Goal: Communication & Community: Ask a question

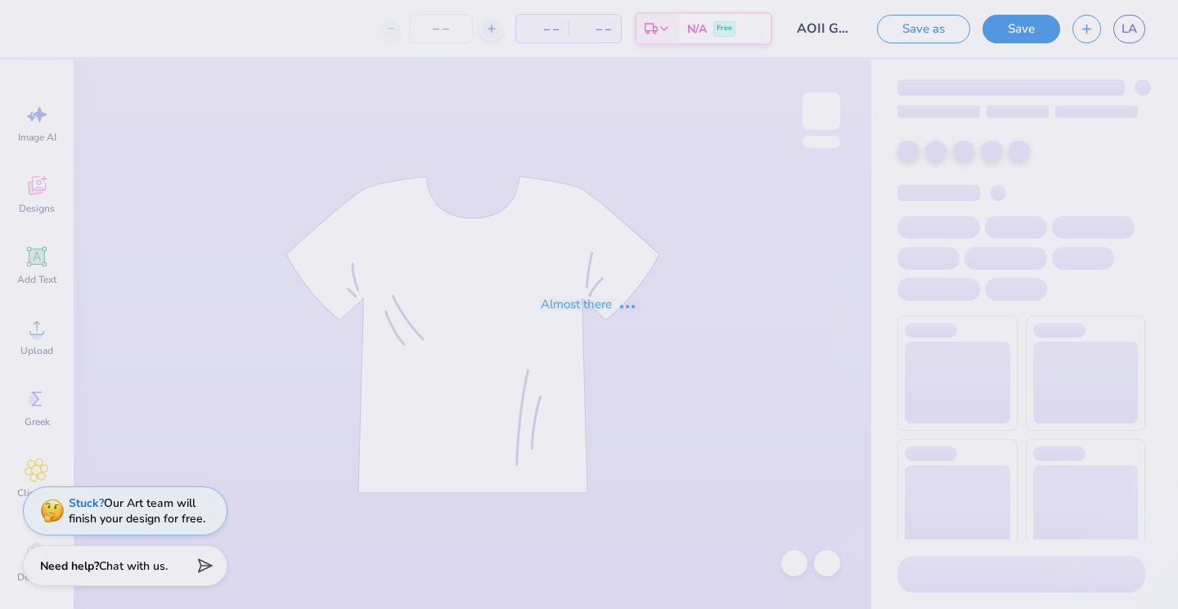
type input "AOII Goes Blue Stars"
type input "40"
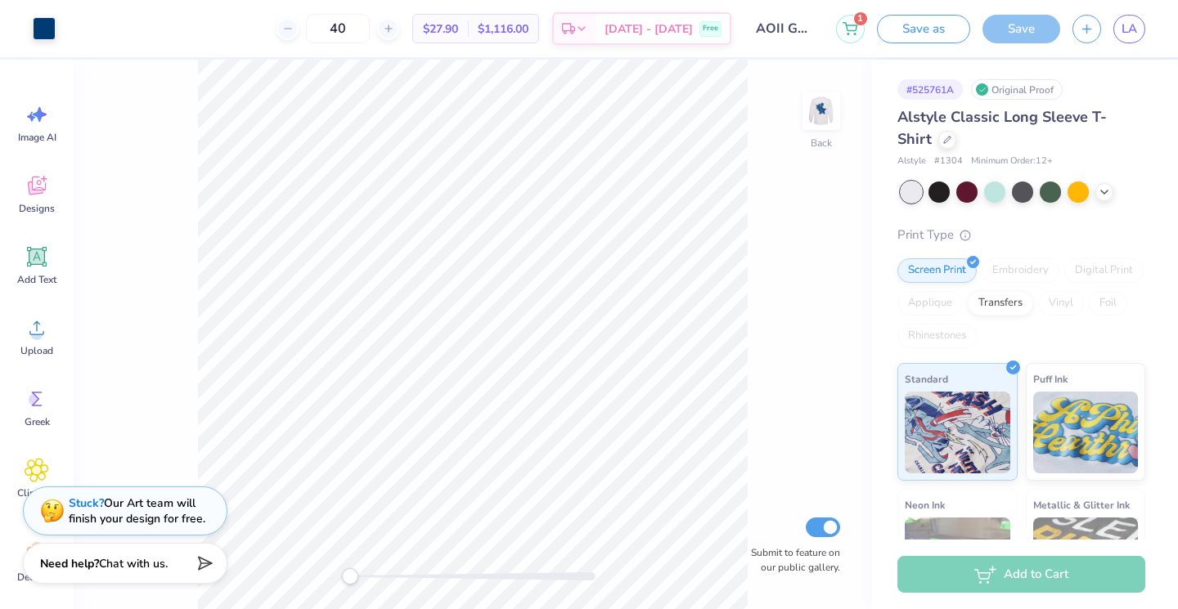
click at [180, 555] on div "Need help? Chat with us." at bounding box center [125, 563] width 205 height 41
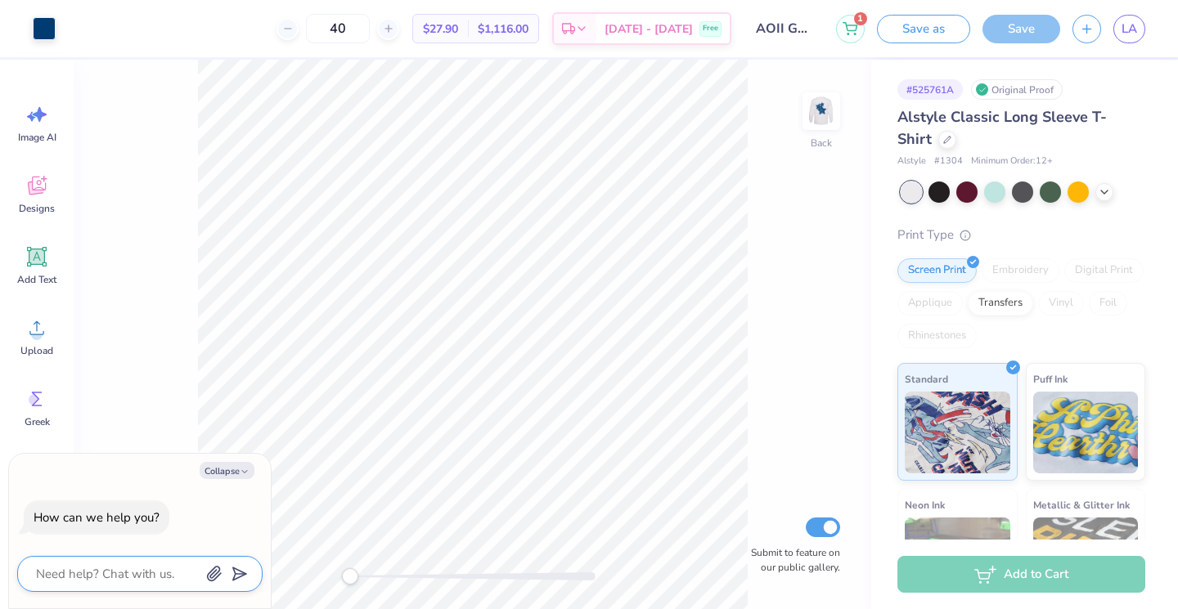
click at [142, 576] on textarea at bounding box center [117, 574] width 166 height 21
type textarea "h"
type textarea "x"
type textarea "hi"
type textarea "x"
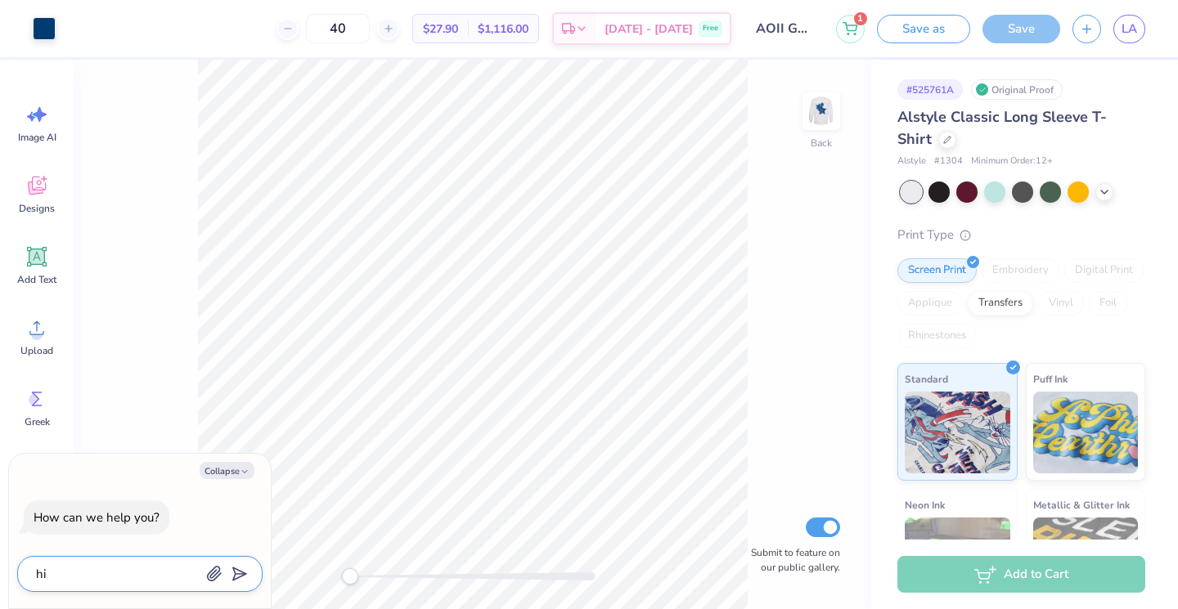
type textarea "hi"
type textarea "x"
type textarea "hi c"
type textarea "x"
type textarea "hi ca"
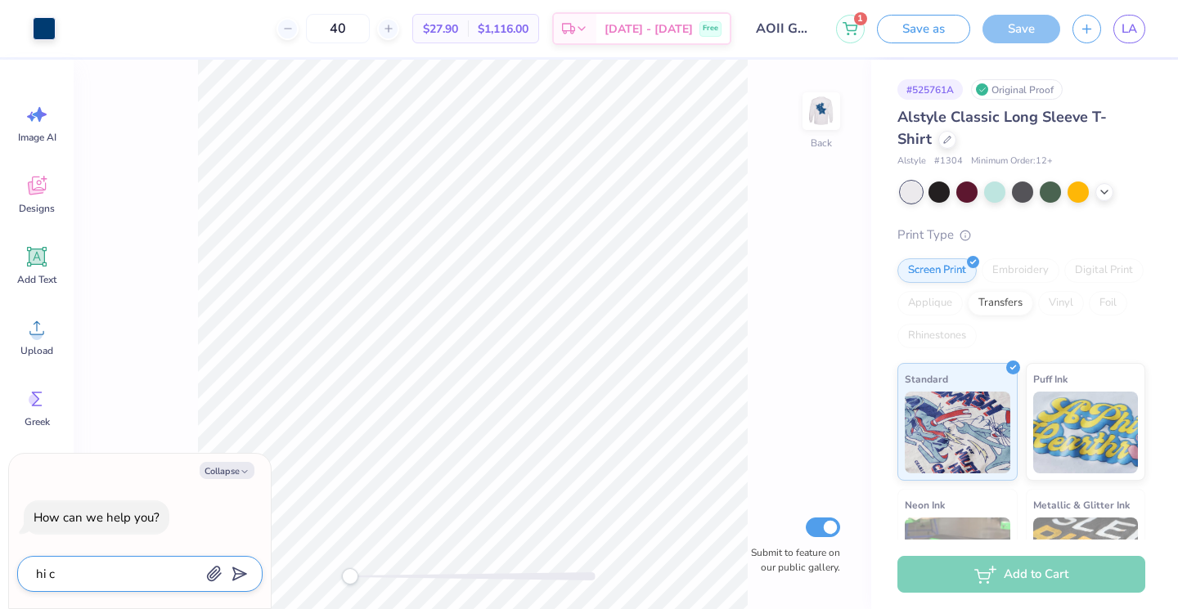
type textarea "x"
type textarea "hi can"
type textarea "x"
type textarea "hi can"
type textarea "x"
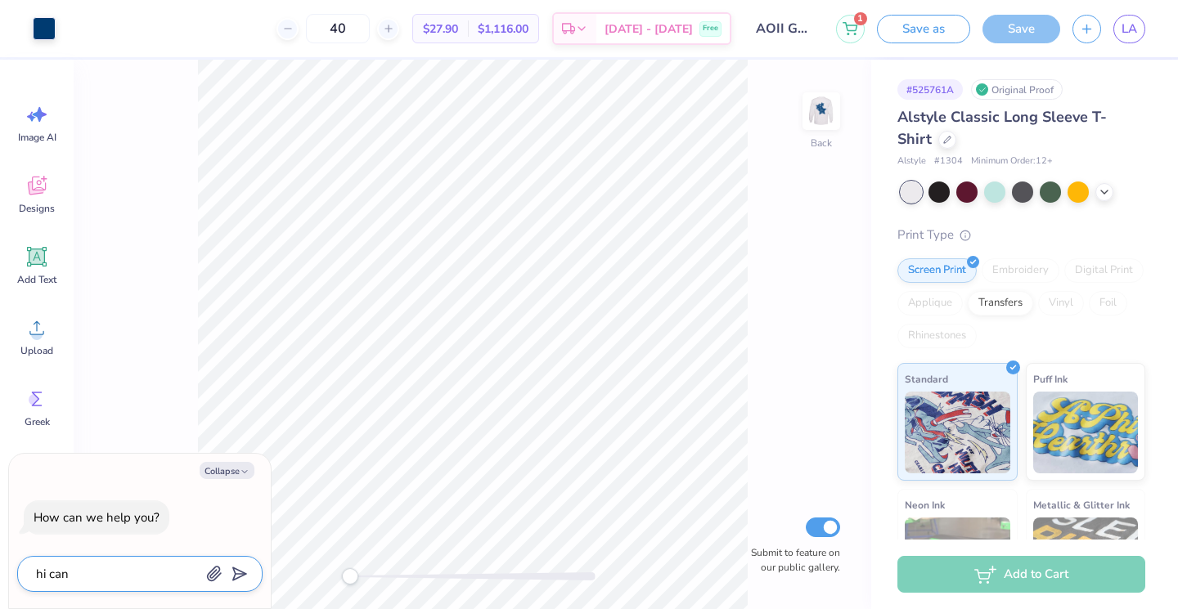
type textarea "hi can i"
type textarea "x"
type textarea "hi can I"
type textarea "x"
type textarea "hi can I g"
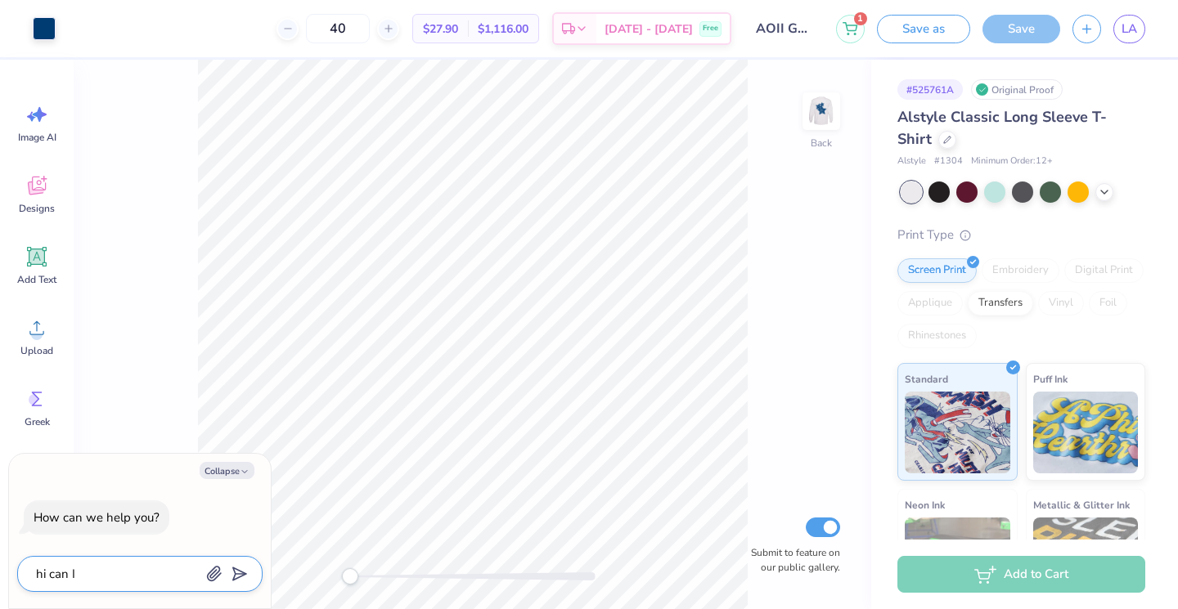
type textarea "x"
type textarea "hi can I gw"
type textarea "x"
type textarea "hi can I g"
type textarea "x"
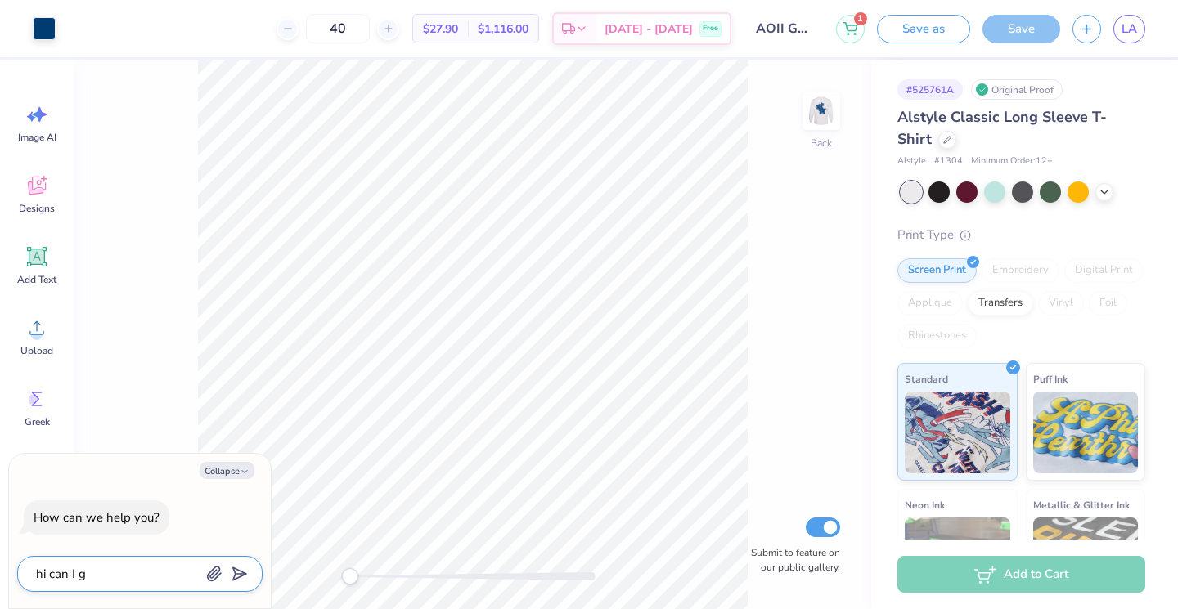
type textarea "hi can I ge"
type textarea "x"
type textarea "hi can I get"
type textarea "x"
type textarea "hi can I get"
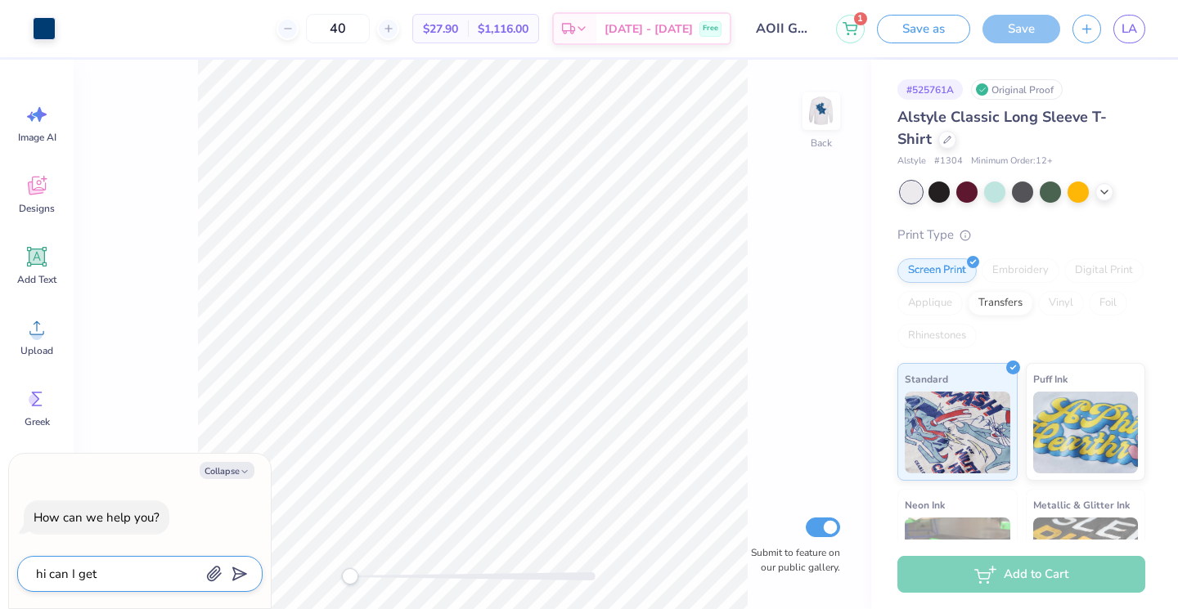
type textarea "x"
type textarea "hi can I get a"
type textarea "x"
type textarea "hi can I get a"
type textarea "x"
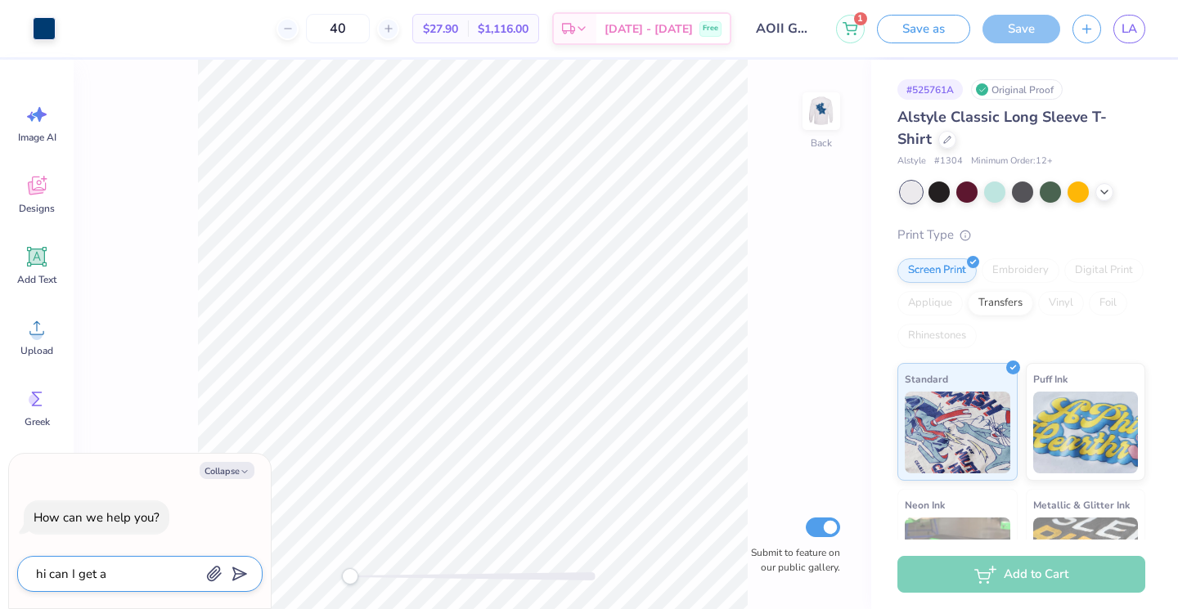
type textarea "hi can I get a l"
type textarea "x"
type textarea "hi can I get a li"
type textarea "x"
type textarea "hi can I get a lin"
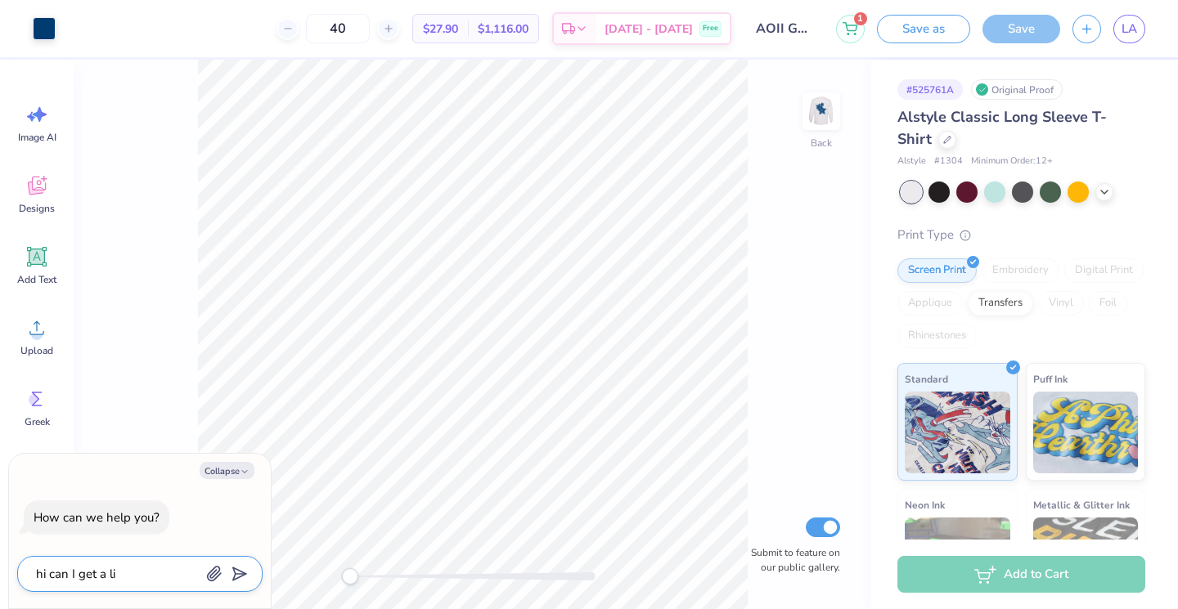
type textarea "x"
type textarea "hi can I get a link"
type textarea "x"
type textarea "hi can I get a link"
type textarea "x"
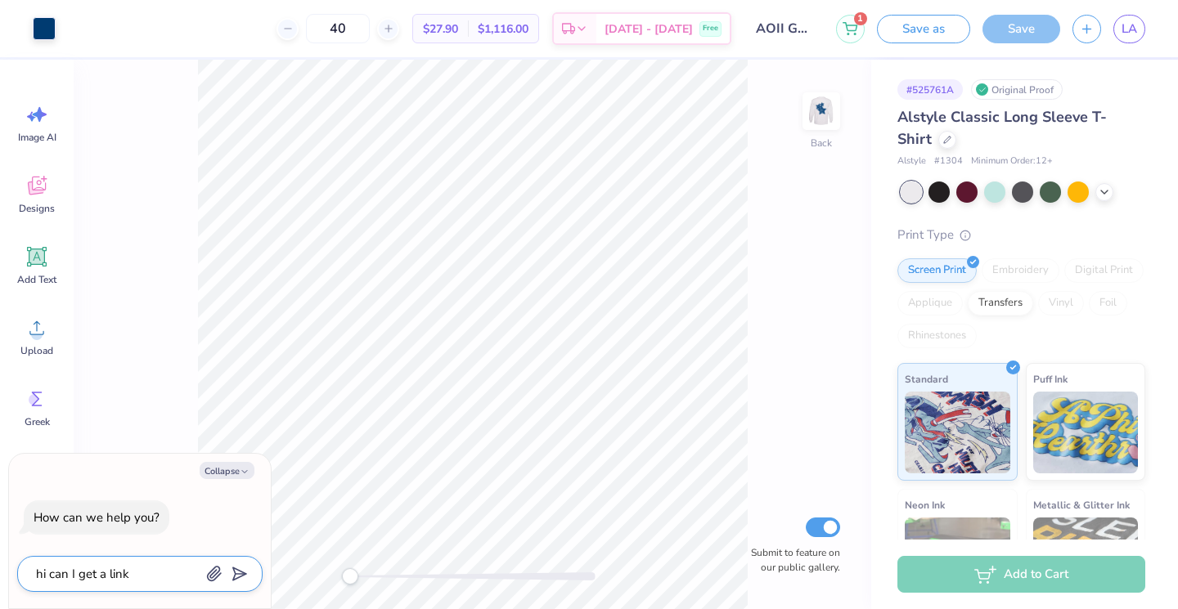
type textarea "hi can I get a link f"
type textarea "x"
type textarea "hi can I get a link fo"
type textarea "x"
type textarea "hi can I get a link for"
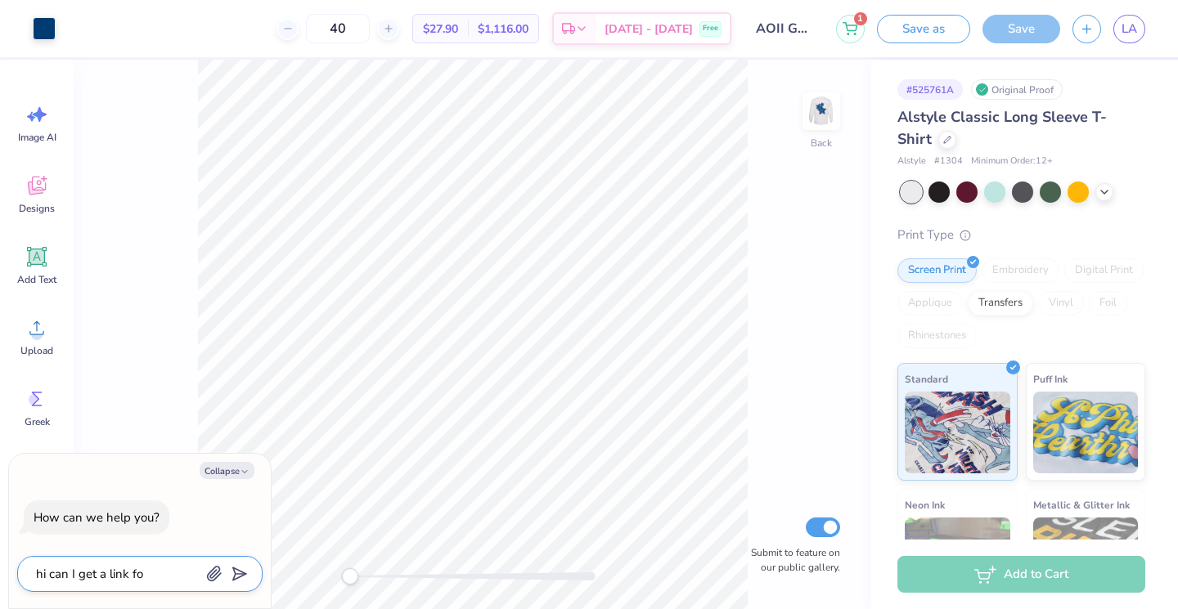
type textarea "x"
type textarea "hi can I get a link for"
type textarea "x"
type textarea "hi can I get a link for s"
type textarea "x"
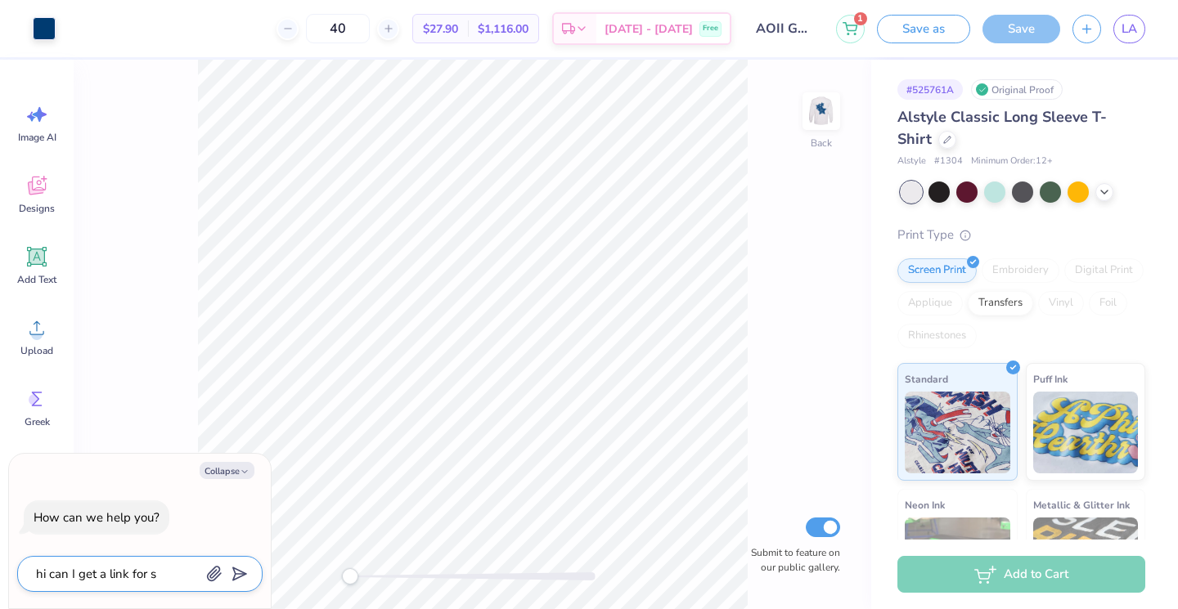
type textarea "hi can I get a link for sa"
type textarea "x"
type textarea "hi can I get a link for [PERSON_NAME]"
type textarea "x"
type textarea "hi can I get a link for sale"
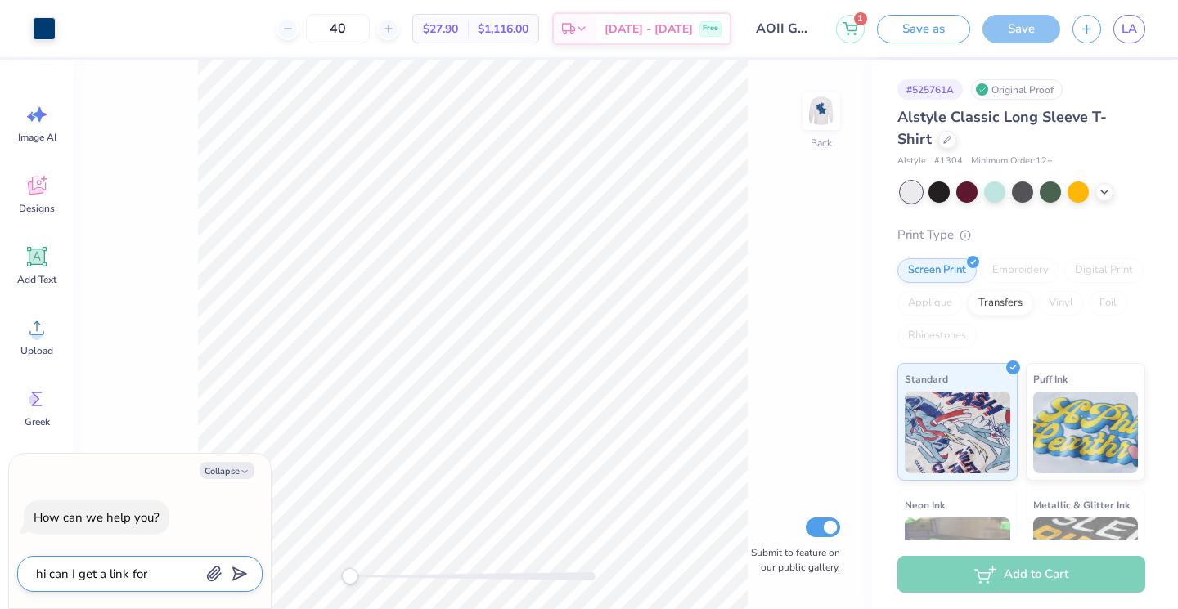
type textarea "x"
type textarea "hi can I get a link for sales"
type textarea "x"
type textarea "hi can I get a link for sales"
type textarea "x"
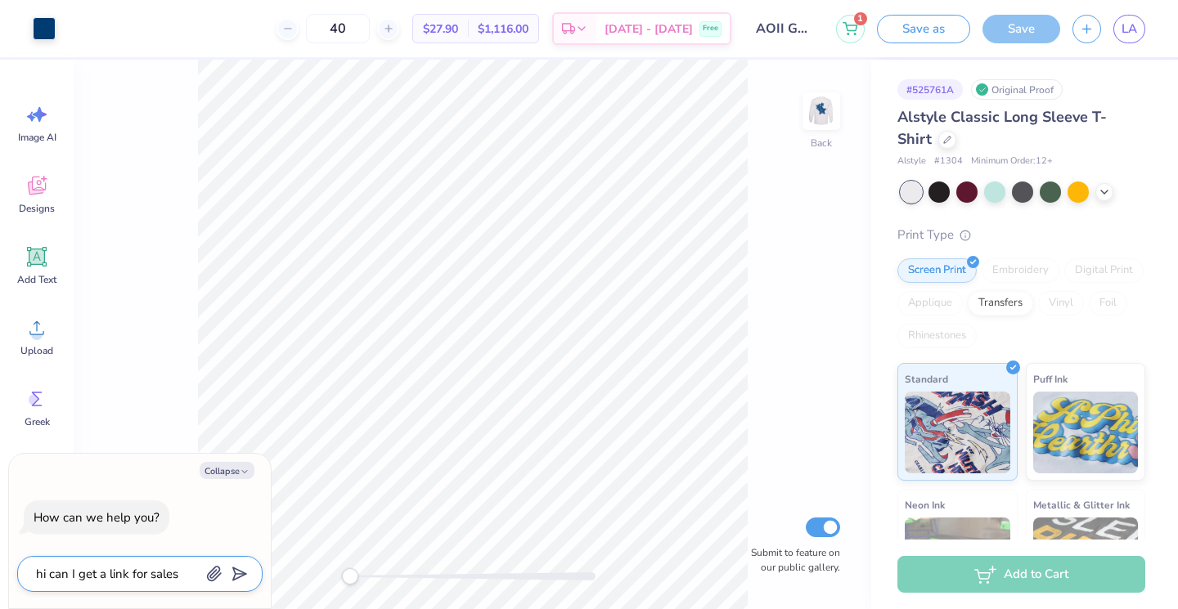
type textarea "hi can I get a link for sales"
type textarea "x"
type textarea "hi can I get a link for sales?"
type textarea "x"
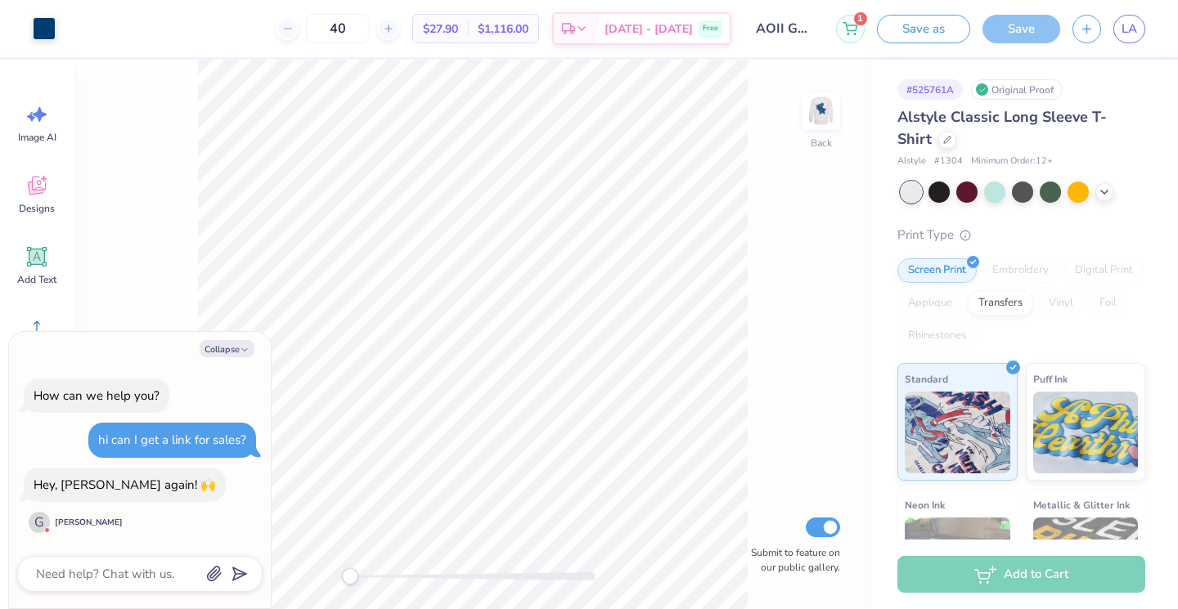
type textarea "x"
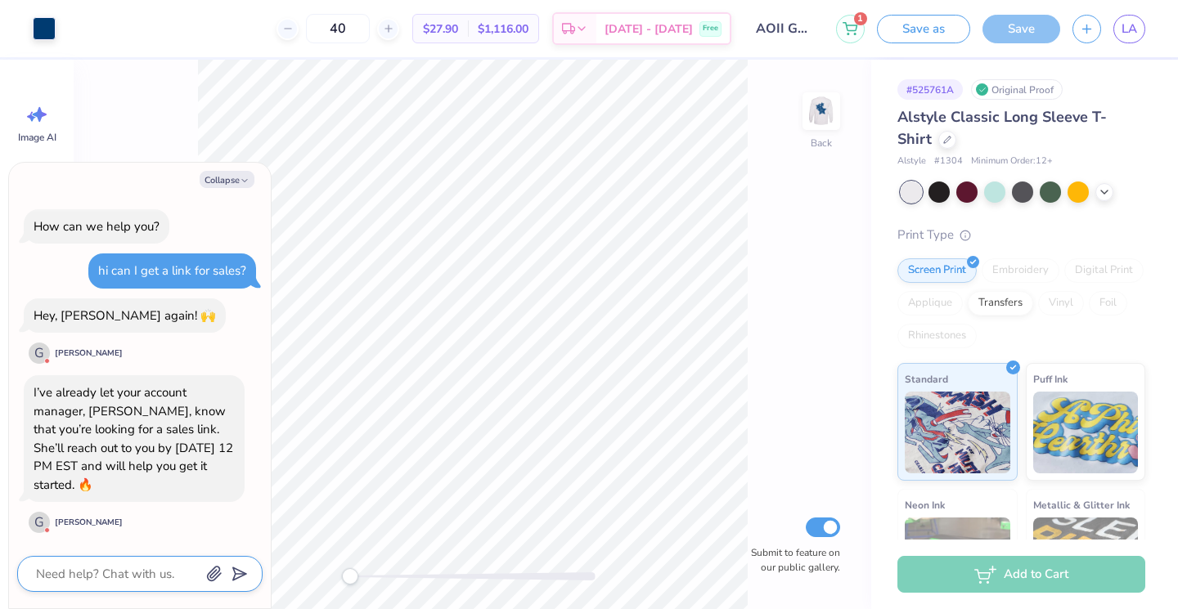
type textarea "a"
type textarea "x"
type textarea "al"
type textarea "x"
type textarea "alr"
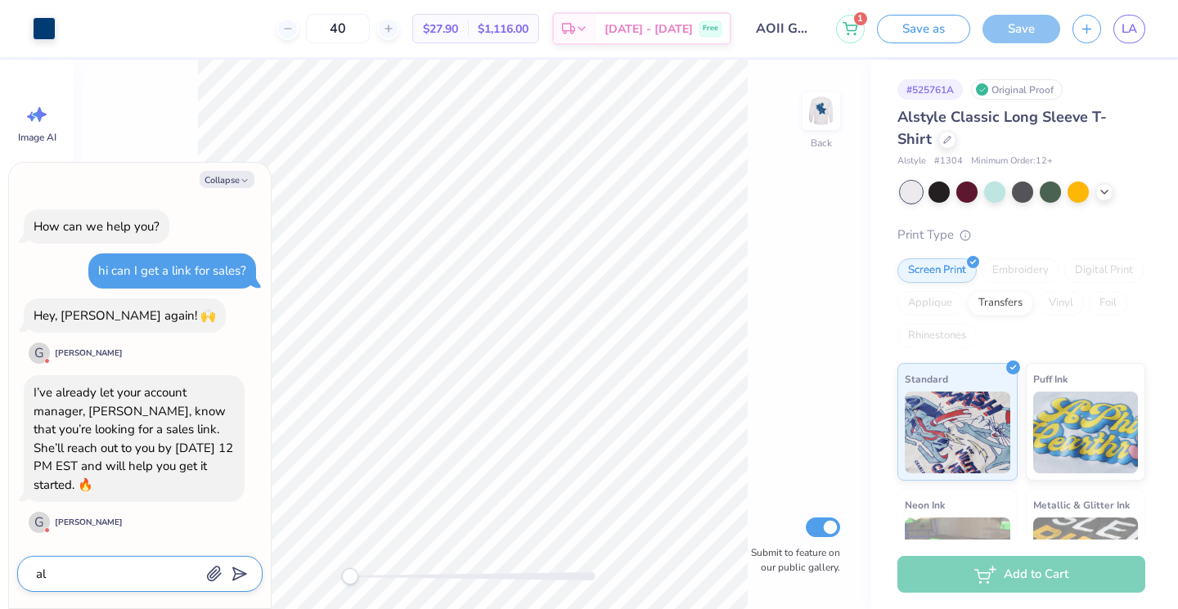
type textarea "x"
type textarea "al"
type textarea "x"
type textarea "a"
type textarea "x"
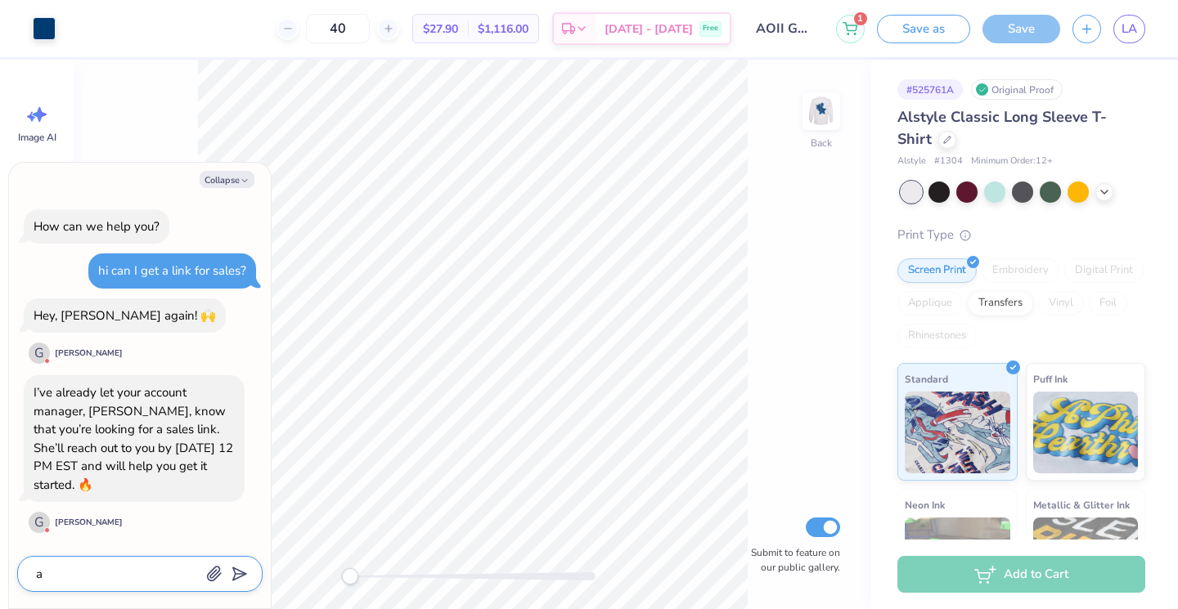
type textarea "x"
type textarea "A"
type textarea "x"
type textarea "Al"
type textarea "x"
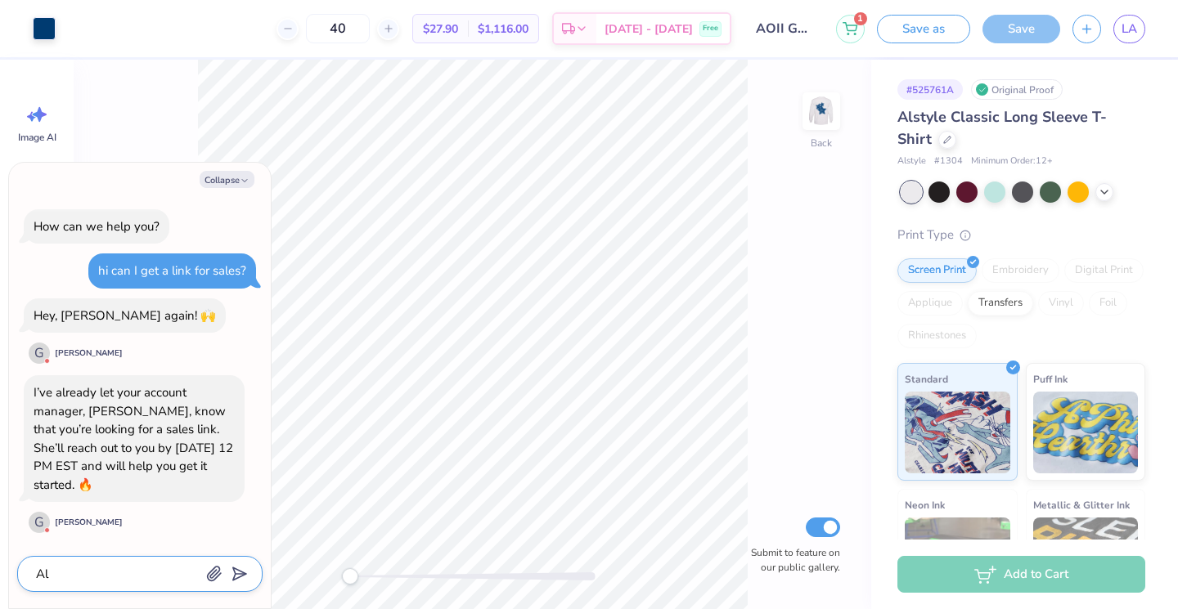
type textarea "Alr"
type textarea "x"
type textarea "Alri"
type textarea "x"
type textarea "Alrig"
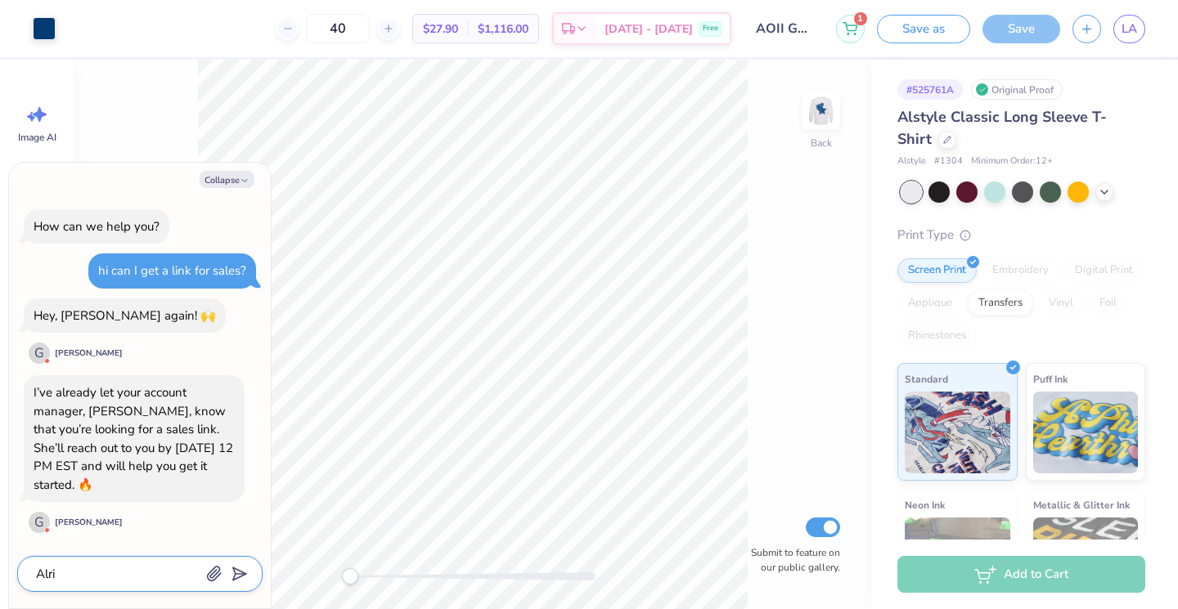
type textarea "x"
type textarea "Alrigh"
type textarea "x"
type textarea "Alright"
type textarea "x"
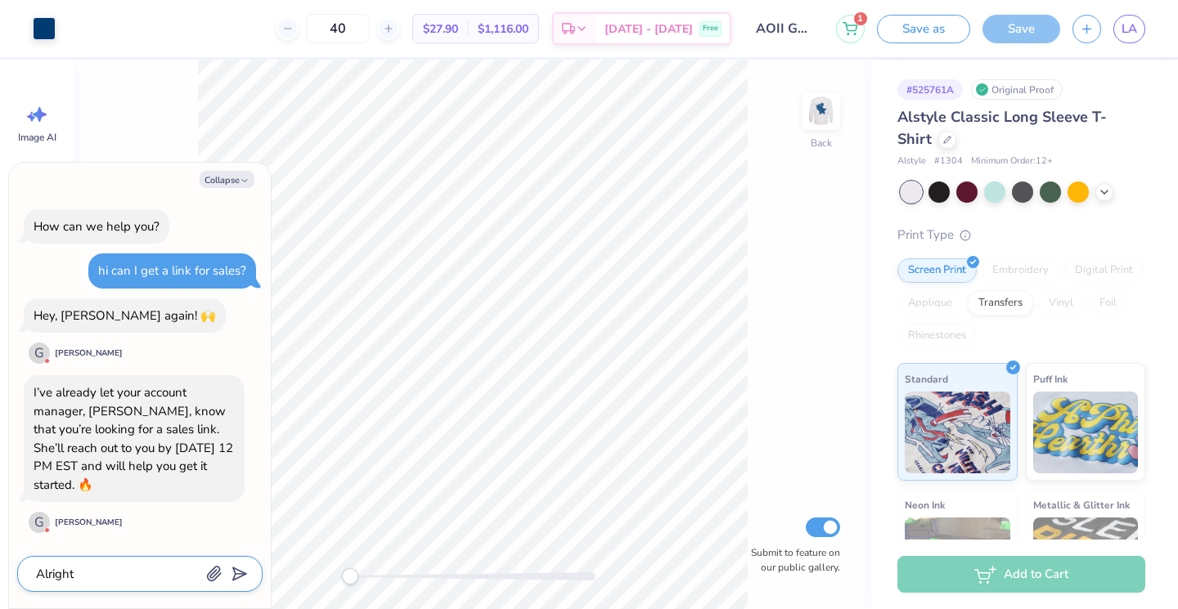
type textarea "Alright"
type textarea "x"
type textarea "Alright"
type textarea "x"
type textarea "Alright,"
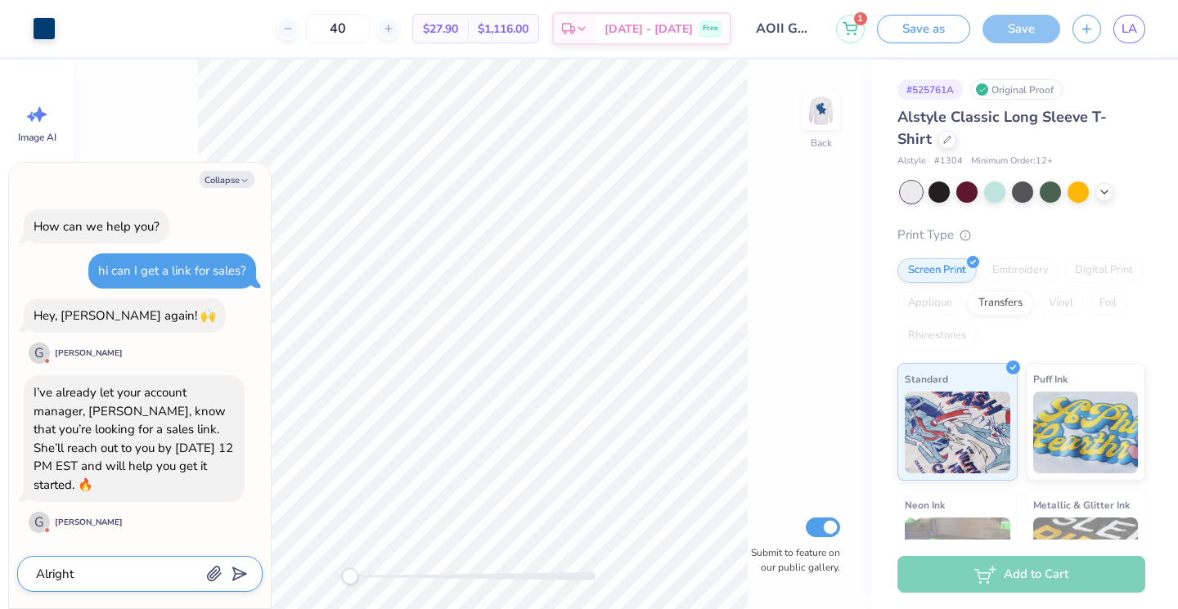
type textarea "x"
type textarea "Alright,"
type textarea "x"
type textarea "Alright, t"
type textarea "x"
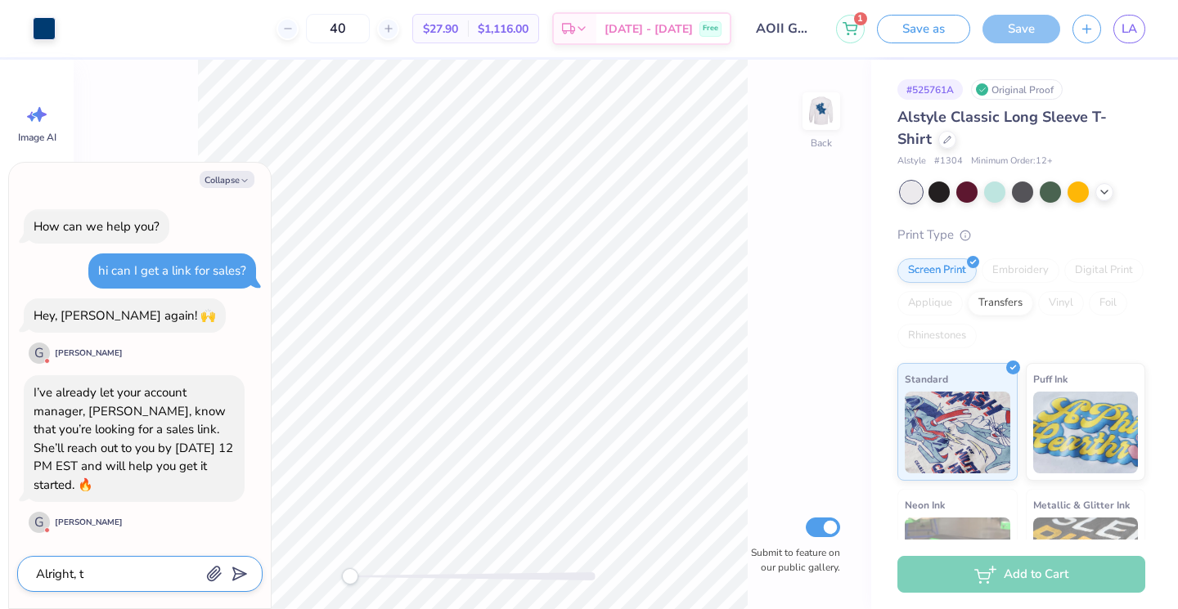
type textarea "Alright, th"
type textarea "x"
type textarea "Alright, tha"
type textarea "x"
type textarea "Alright, than"
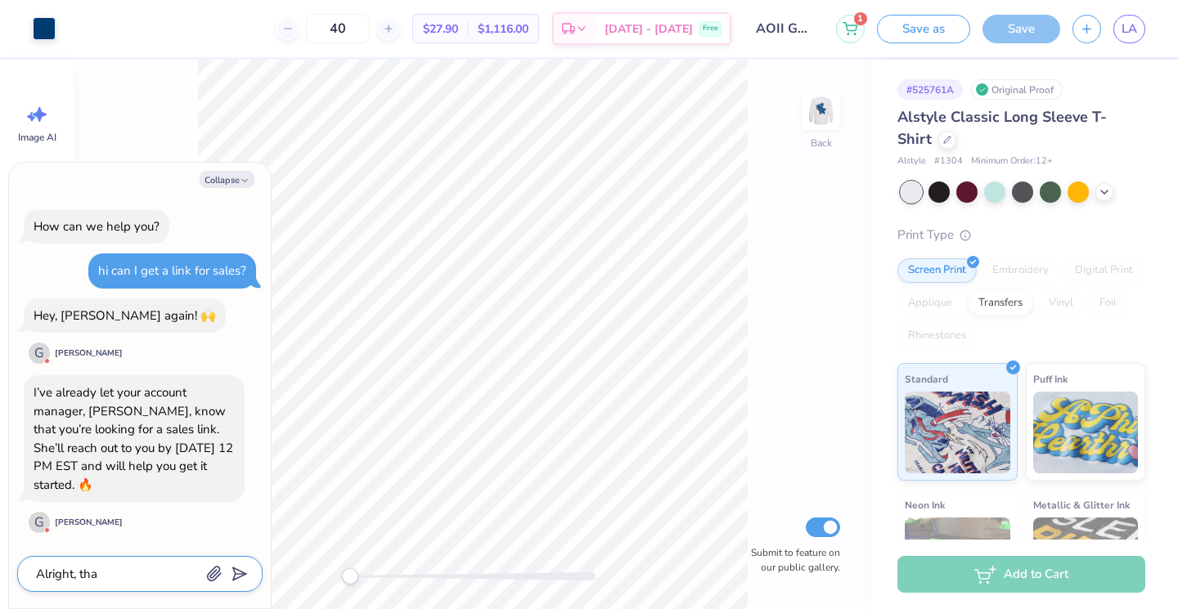
type textarea "x"
type textarea "Alright, thank"
type textarea "x"
type textarea "Alright, thank"
type textarea "x"
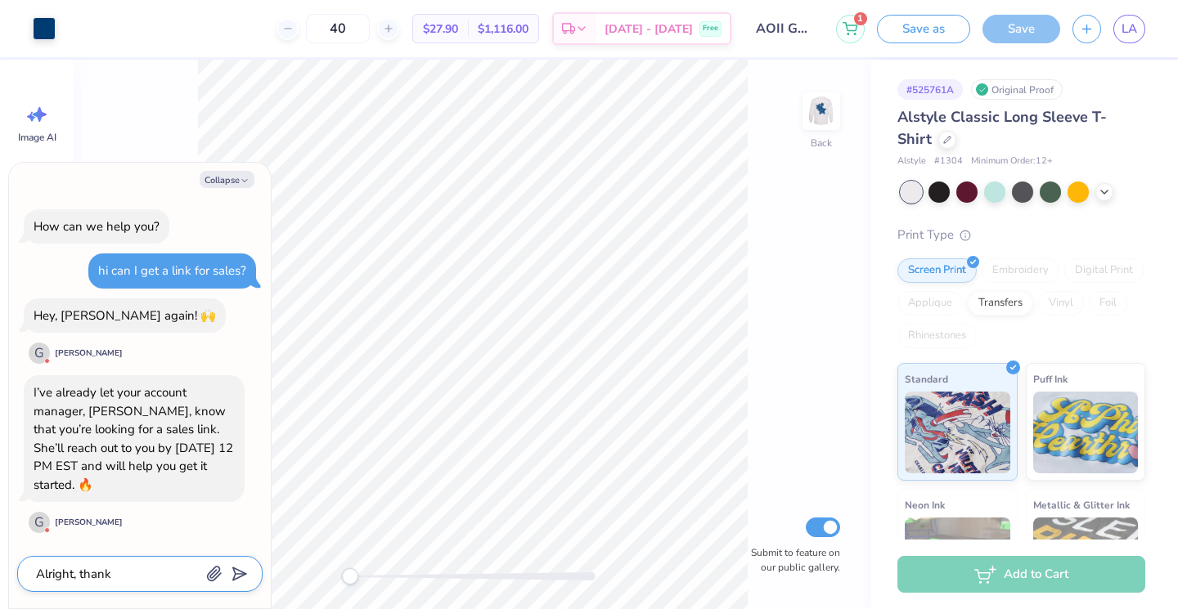
type textarea "Alright, thank y"
type textarea "x"
type textarea "Alright, thank yo"
type textarea "x"
type textarea "Alright, thank you"
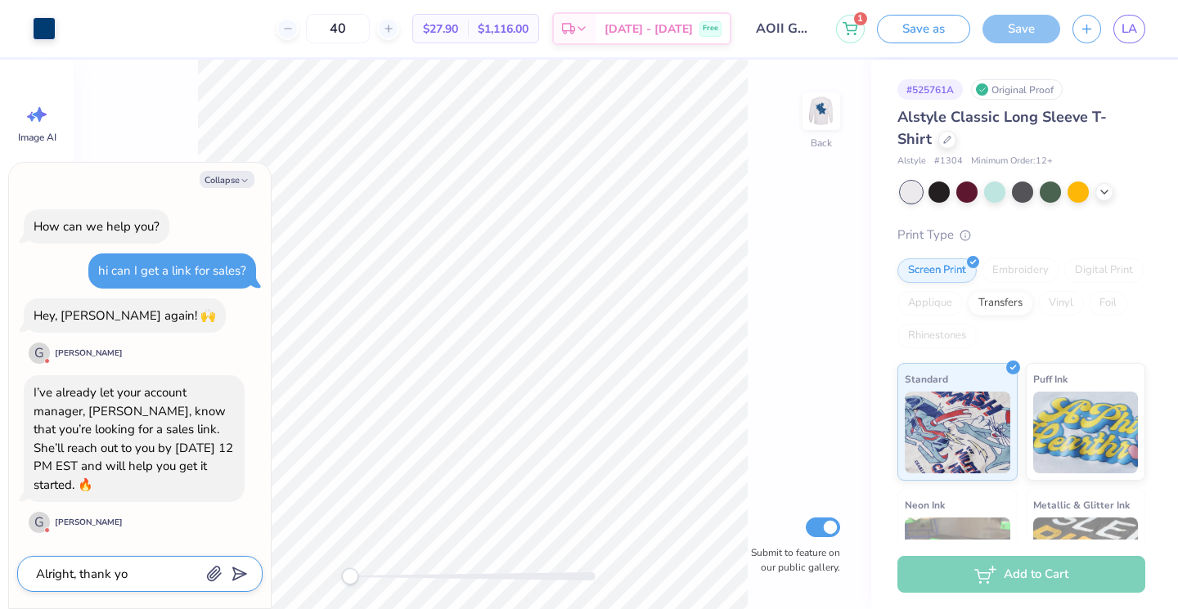
type textarea "x"
type textarea "Alright, thank you"
type textarea "x"
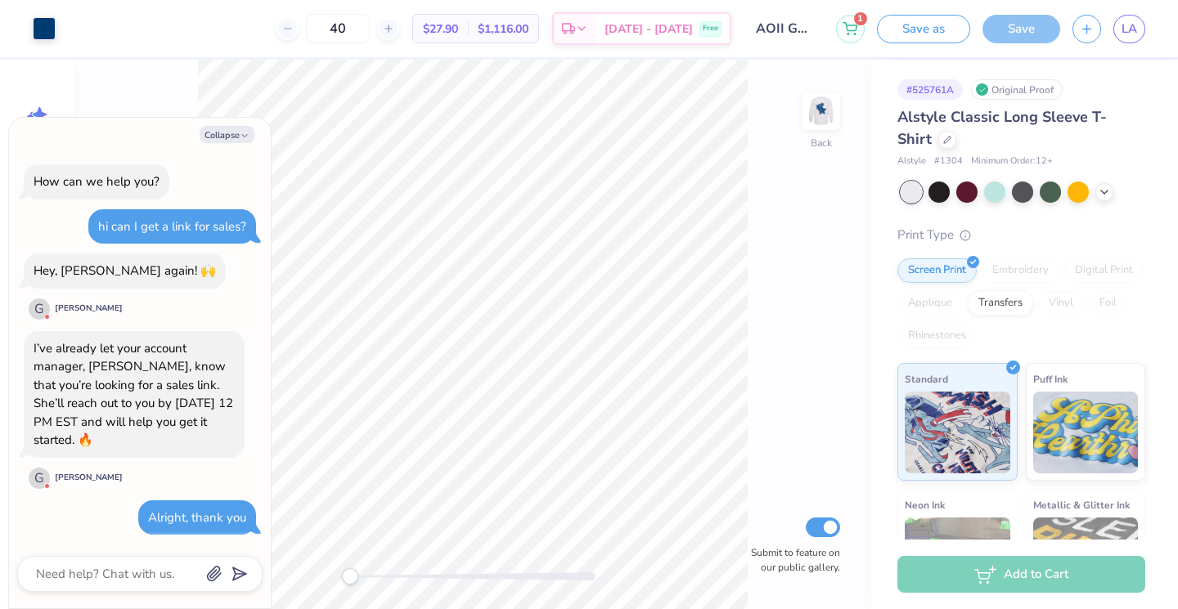
type textarea "x"
